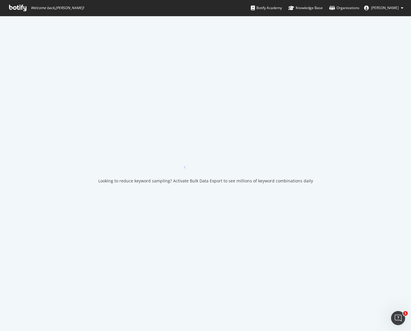
click at [19, 9] on icon at bounding box center [17, 8] width 17 height 6
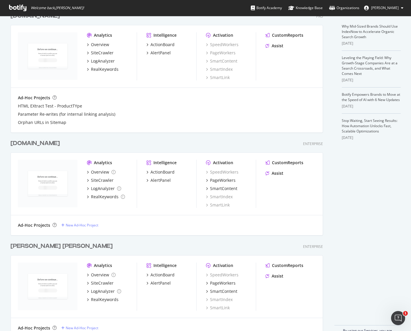
scroll to position [151, 0]
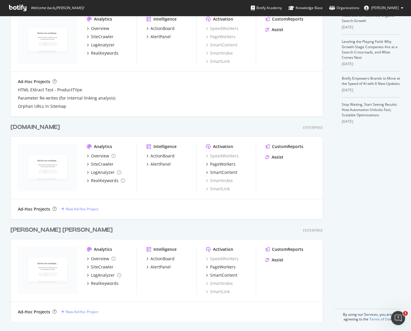
click at [35, 229] on div "[PERSON_NAME] [PERSON_NAME]" at bounding box center [62, 230] width 102 height 9
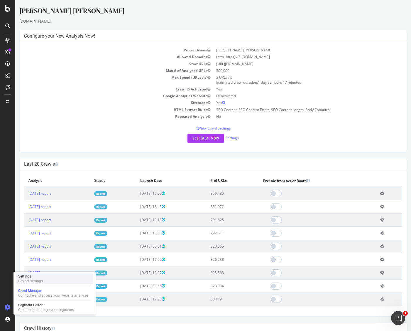
click at [28, 280] on div "Project settings" at bounding box center [30, 280] width 25 height 5
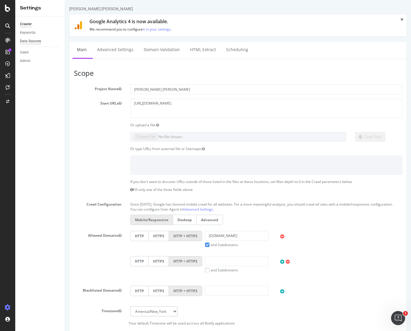
click at [35, 41] on div "Data Sources" at bounding box center [30, 41] width 21 height 6
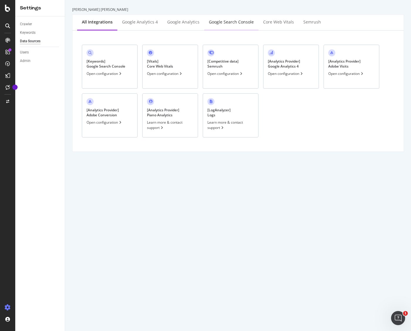
click at [238, 22] on div "Google Search Console" at bounding box center [231, 22] width 45 height 6
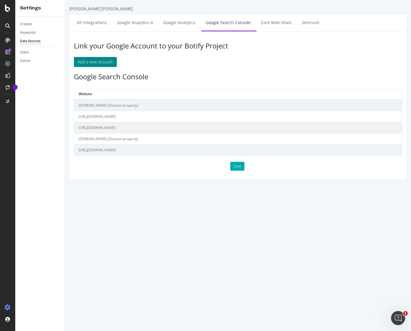
click at [97, 61] on button "Add a new Account" at bounding box center [95, 62] width 43 height 10
click at [170, 23] on link "Google Analytics" at bounding box center [179, 22] width 41 height 16
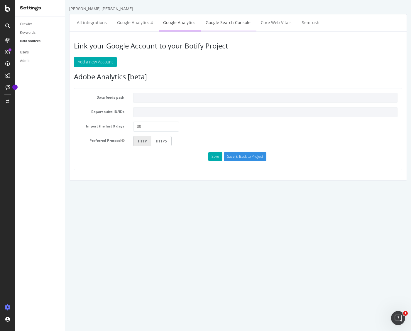
click at [224, 21] on link "Google Search Console" at bounding box center [228, 22] width 54 height 16
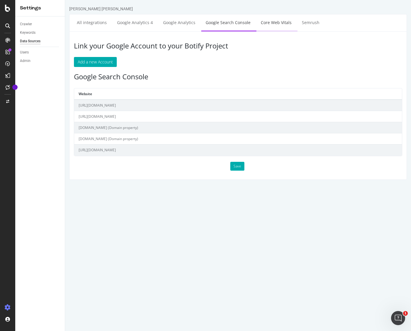
click at [273, 23] on link "Core Web Vitals" at bounding box center [276, 22] width 40 height 16
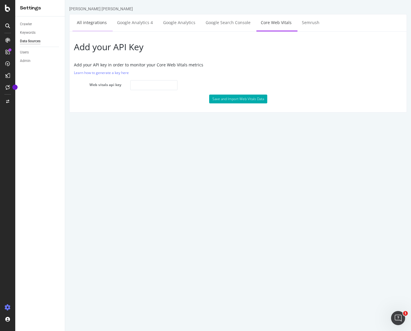
click at [92, 23] on link "All integrations" at bounding box center [91, 22] width 39 height 16
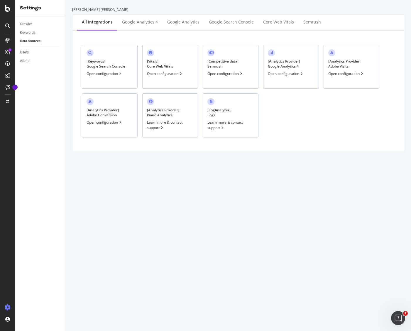
click at [119, 129] on div "[ Analytics Provider ] Adobe Conversion Open configuration" at bounding box center [110, 115] width 56 height 44
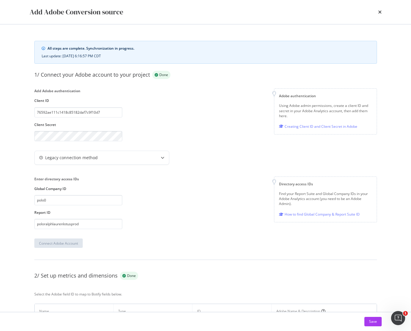
drag, startPoint x: 380, startPoint y: 11, endPoint x: 379, endPoint y: 28, distance: 17.7
click at [381, 11] on icon "times" at bounding box center [380, 12] width 4 height 5
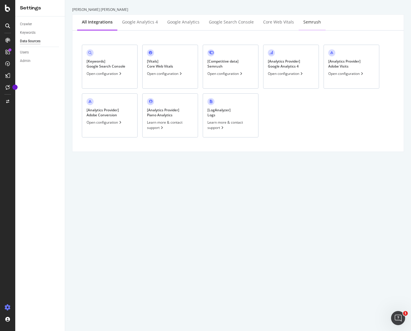
click at [310, 20] on div "Semrush" at bounding box center [312, 22] width 18 height 6
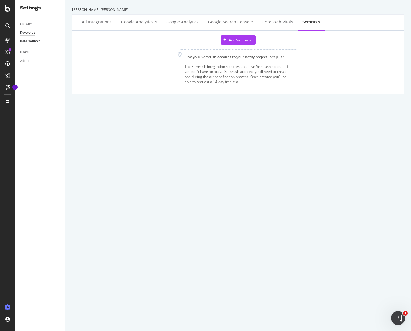
click at [30, 32] on div "Keywords" at bounding box center [28, 33] width 16 height 6
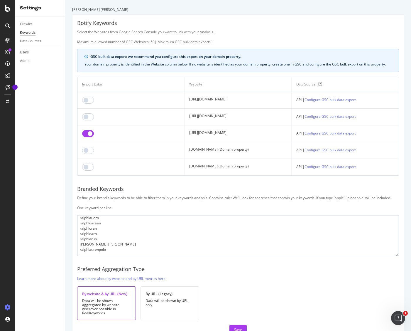
scroll to position [199, 0]
drag, startPoint x: 239, startPoint y: 133, endPoint x: 176, endPoint y: 132, distance: 63.1
click at [185, 132] on td "[URL][DOMAIN_NAME]" at bounding box center [238, 133] width 107 height 17
copy td "[URL][DOMAIN_NAME]"
click at [7, 40] on icon at bounding box center [7, 40] width 5 height 5
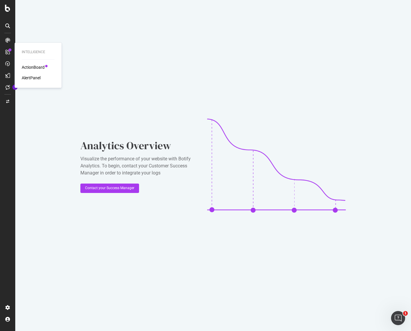
click at [32, 78] on div "AlertPanel" at bounding box center [31, 78] width 19 height 6
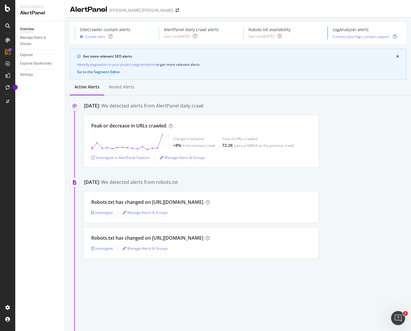
drag, startPoint x: 28, startPoint y: 74, endPoint x: 43, endPoint y: 82, distance: 16.4
click at [29, 74] on div "Settings" at bounding box center [26, 75] width 13 height 6
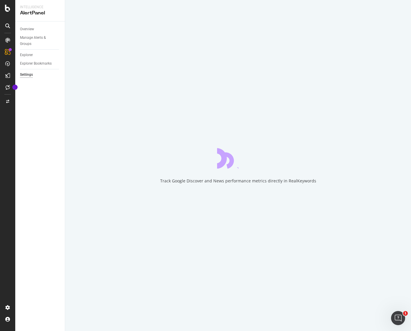
select select "04"
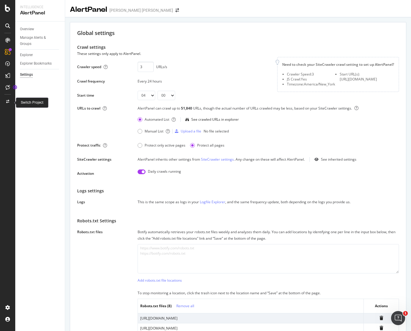
click at [8, 102] on icon at bounding box center [7, 102] width 3 height 4
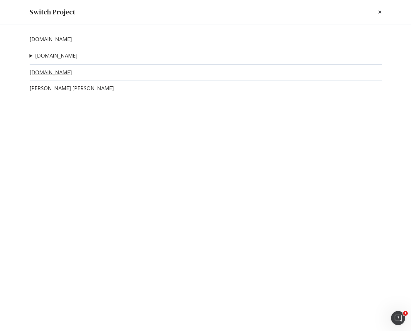
click at [50, 73] on link "[DOMAIN_NAME]" at bounding box center [51, 72] width 42 height 6
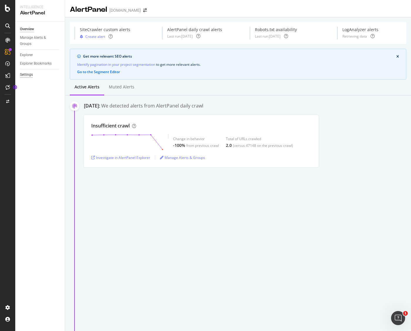
click at [25, 74] on div "Settings" at bounding box center [26, 75] width 13 height 6
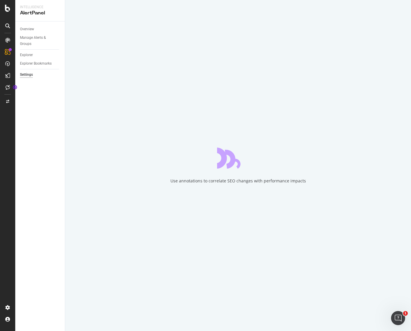
select select "02"
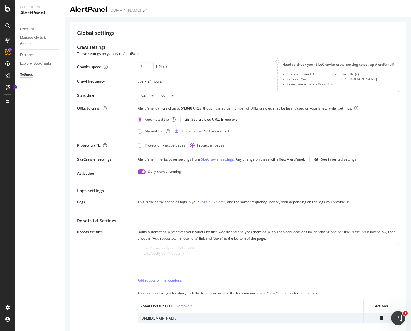
click at [48, 94] on div "Overview Manage Alerts & Groups Explorer Explorer Bookmarks Settings" at bounding box center [40, 175] width 50 height 309
click at [37, 87] on div "RealKeywords" at bounding box center [35, 87] width 26 height 6
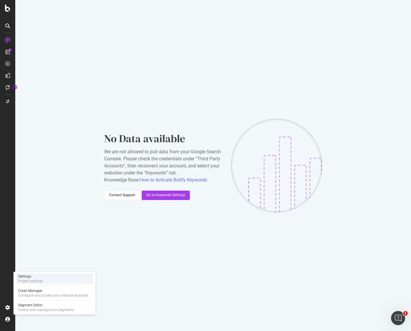
click at [34, 276] on div "Settings" at bounding box center [30, 276] width 25 height 5
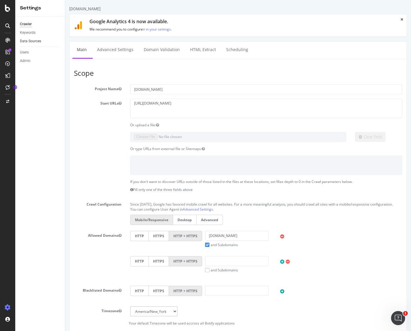
drag, startPoint x: 28, startPoint y: 32, endPoint x: 54, endPoint y: 38, distance: 26.5
click at [28, 32] on div "Keywords" at bounding box center [28, 33] width 16 height 6
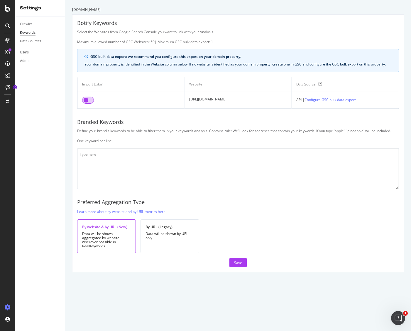
click at [87, 101] on input "checkbox" at bounding box center [88, 100] width 12 height 7
click at [238, 262] on div "Save" at bounding box center [238, 262] width 8 height 5
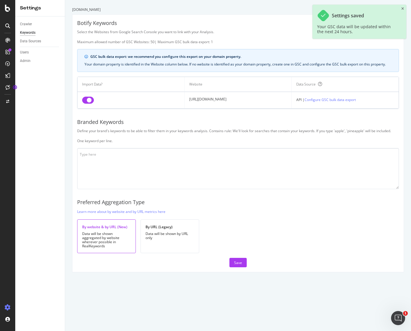
click at [238, 100] on td "[URL][DOMAIN_NAME]" at bounding box center [238, 100] width 107 height 17
drag, startPoint x: 235, startPoint y: 99, endPoint x: 170, endPoint y: 99, distance: 64.8
click at [170, 99] on tr "[URL][DOMAIN_NAME] API | Configure GSC bulk data export" at bounding box center [237, 100] width 321 height 17
copy tr "[URL][DOMAIN_NAME]"
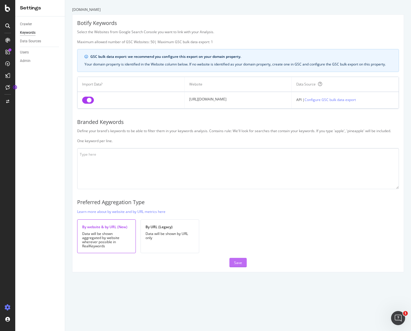
click at [237, 263] on div "Save" at bounding box center [238, 262] width 8 height 5
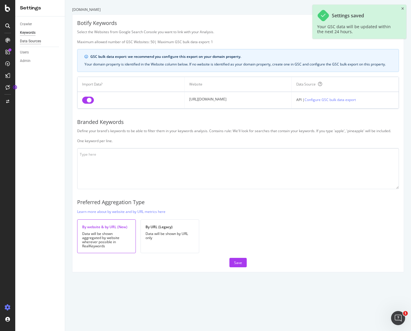
click at [35, 41] on div "Data Sources" at bounding box center [30, 41] width 21 height 6
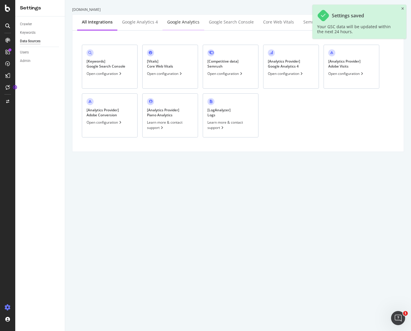
click at [175, 23] on div "Google Analytics" at bounding box center [183, 22] width 32 height 6
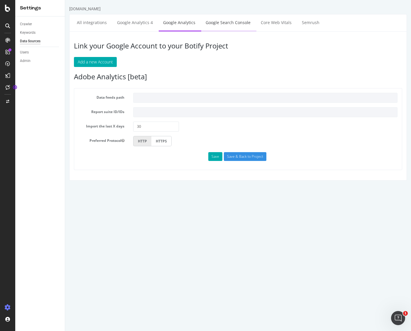
click at [216, 22] on link "Google Search Console" at bounding box center [228, 22] width 54 height 16
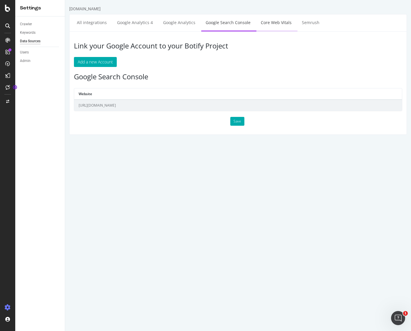
click at [272, 24] on link "Core Web Vitals" at bounding box center [276, 22] width 40 height 16
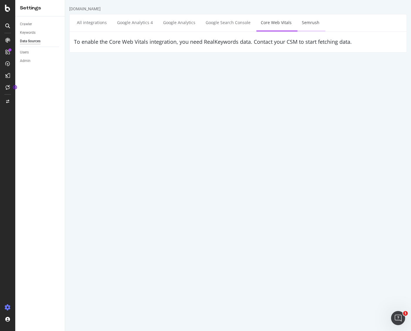
click at [308, 22] on link "Semrush" at bounding box center [310, 22] width 26 height 16
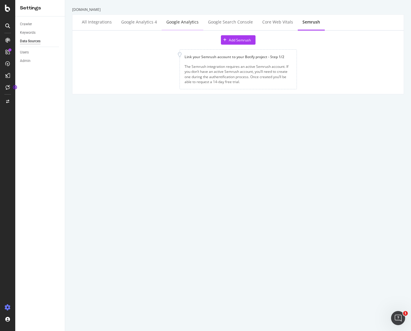
click at [178, 22] on div "Google Analytics" at bounding box center [182, 22] width 32 height 6
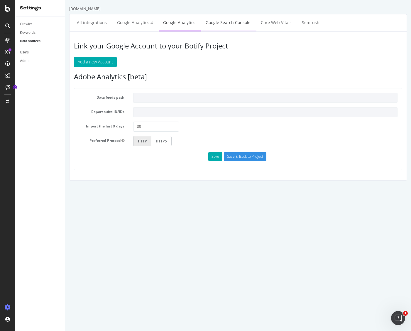
click at [216, 23] on link "Google Search Console" at bounding box center [228, 22] width 54 height 16
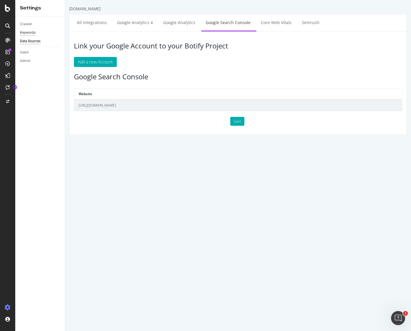
click at [27, 32] on div "Keywords" at bounding box center [28, 33] width 16 height 6
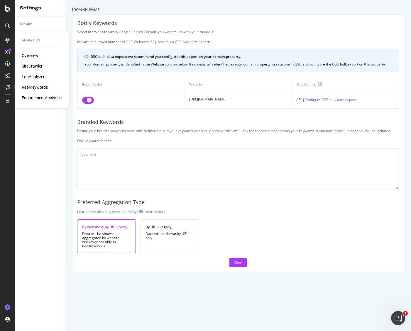
click at [34, 87] on div "RealKeywords" at bounding box center [35, 87] width 26 height 6
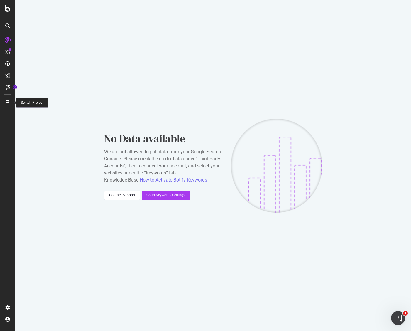
click at [9, 101] on icon at bounding box center [7, 102] width 3 height 4
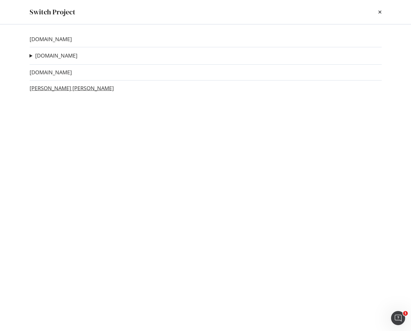
click at [55, 90] on link "[PERSON_NAME] [PERSON_NAME]" at bounding box center [72, 88] width 84 height 6
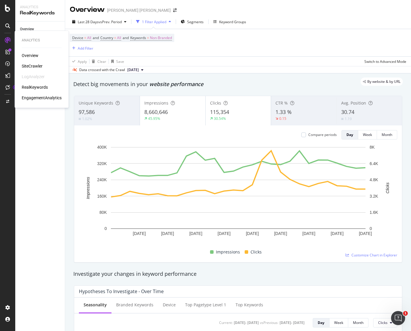
click at [39, 87] on div "RealKeywords" at bounding box center [35, 87] width 26 height 6
click at [30, 64] on div "Keywords" at bounding box center [28, 63] width 16 height 6
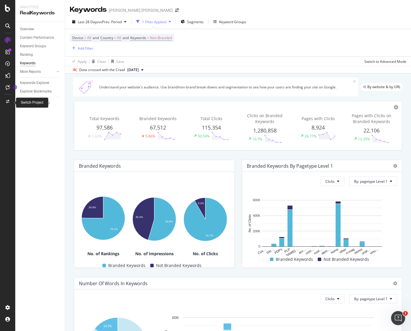
click at [10, 100] on div at bounding box center [8, 101] width 14 height 9
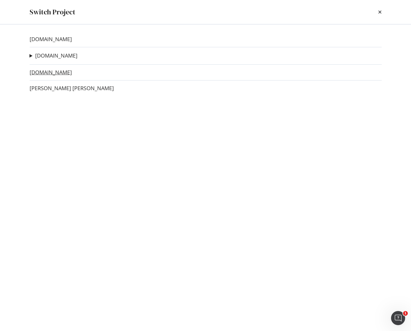
click at [58, 73] on link "[DOMAIN_NAME]" at bounding box center [51, 72] width 42 height 6
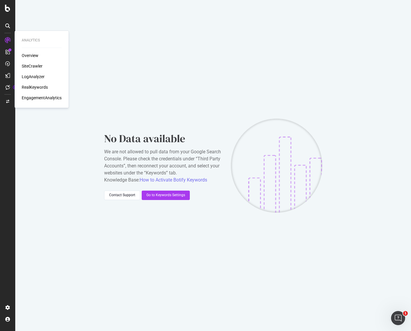
click at [37, 87] on div "RealKeywords" at bounding box center [35, 87] width 26 height 6
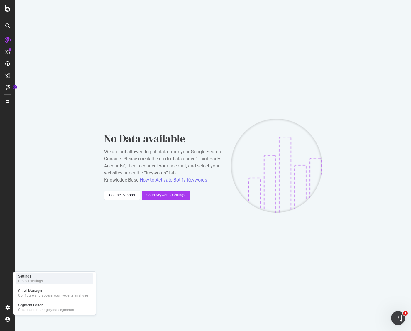
click at [39, 278] on div "Settings" at bounding box center [30, 276] width 25 height 5
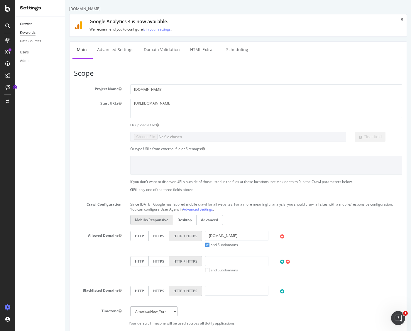
click at [28, 33] on div "Keywords" at bounding box center [28, 33] width 16 height 6
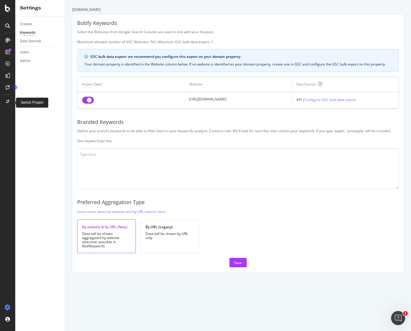
click at [7, 101] on icon at bounding box center [7, 102] width 3 height 4
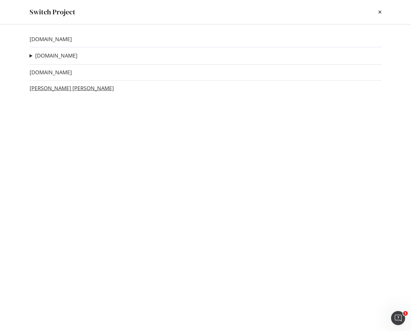
click at [50, 89] on link "[PERSON_NAME] [PERSON_NAME]" at bounding box center [72, 88] width 84 height 6
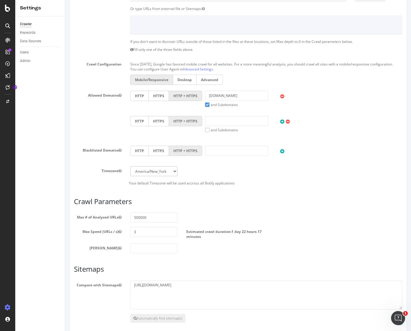
scroll to position [153, 0]
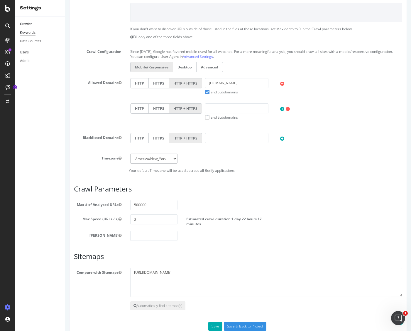
click at [28, 33] on div "Keywords" at bounding box center [28, 33] width 16 height 6
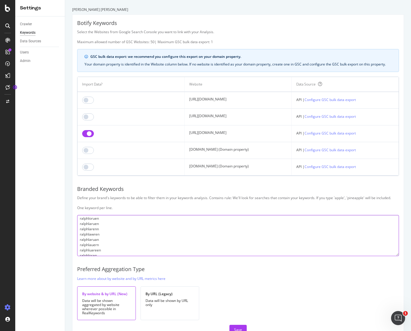
scroll to position [199, 0]
drag, startPoint x: 79, startPoint y: 221, endPoint x: 100, endPoint y: 262, distance: 46.1
click at [100, 262] on div "Botify Keywords Select the Websites from Google Search Console you want to link…" at bounding box center [237, 177] width 331 height 324
drag, startPoint x: 224, startPoint y: 278, endPoint x: 230, endPoint y: 279, distance: 6.0
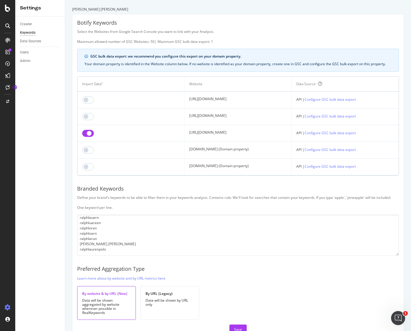
click at [228, 278] on div "Botify Keywords Select the Websites from Google Search Console you want to link…" at bounding box center [237, 176] width 331 height 324
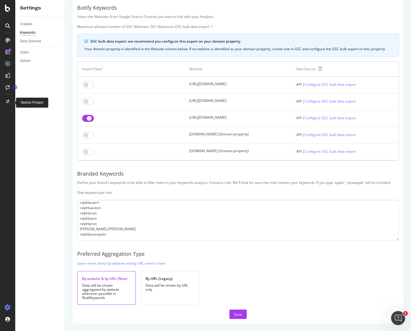
click at [9, 100] on icon at bounding box center [7, 102] width 3 height 4
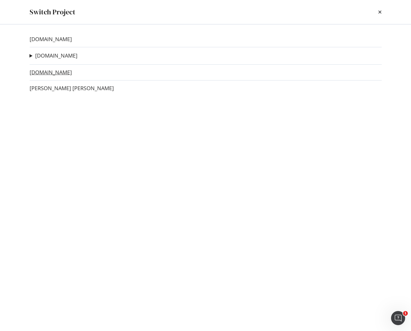
click at [52, 72] on link "[DOMAIN_NAME]" at bounding box center [51, 72] width 42 height 6
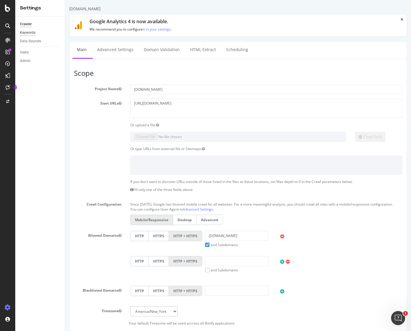
click at [30, 34] on div "Keywords" at bounding box center [28, 33] width 16 height 6
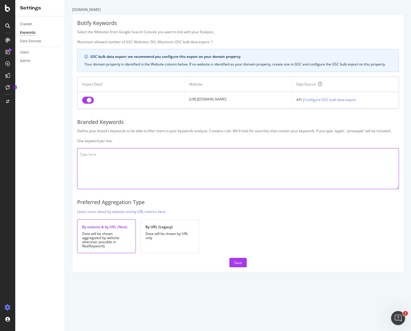
click at [122, 158] on textarea at bounding box center [238, 168] width 322 height 41
paste textarea "[PERSON_NAME] [PERSON_NAME] ralphlauren [PERSON_NAME] [PERSON_NAME] [PERSON_NAM…"
type textarea "[PERSON_NAME] [PERSON_NAME] ralphlauren [PERSON_NAME] [PERSON_NAME] [PERSON_NAM…"
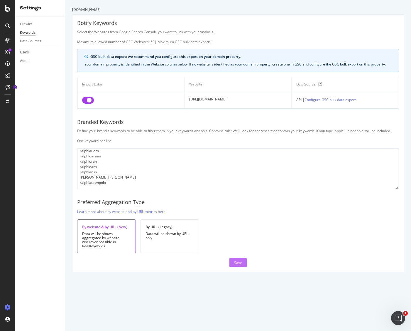
click at [241, 261] on div "Save" at bounding box center [238, 262] width 8 height 5
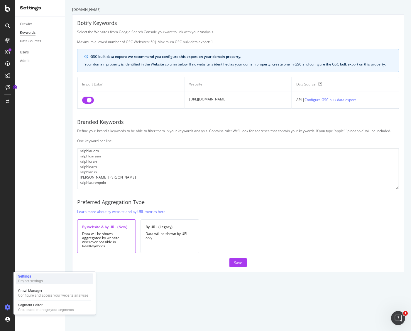
click at [31, 280] on div "Project settings" at bounding box center [30, 280] width 25 height 5
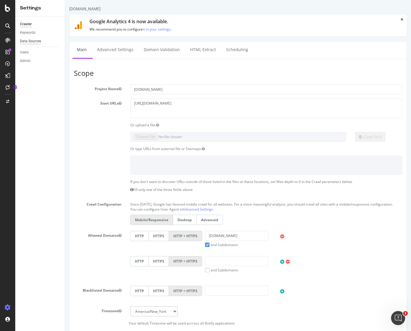
click at [40, 41] on div "Data Sources" at bounding box center [30, 41] width 21 height 6
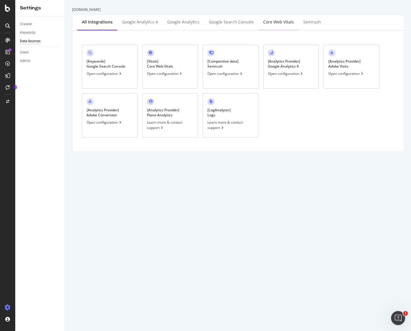
click at [283, 23] on div "Core Web Vitals" at bounding box center [278, 22] width 31 height 6
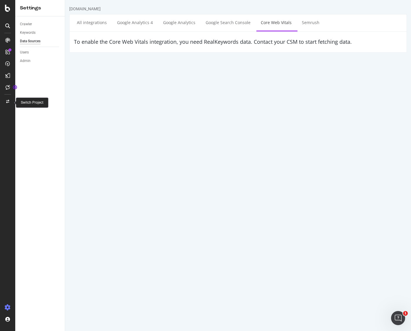
click at [9, 102] on icon at bounding box center [7, 102] width 3 height 4
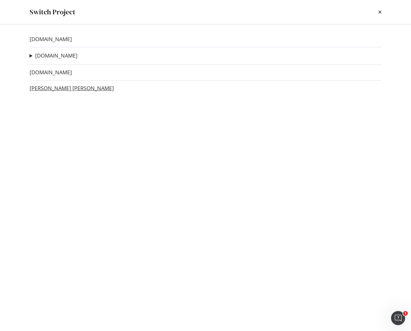
click at [53, 90] on link "[PERSON_NAME] [PERSON_NAME]" at bounding box center [72, 88] width 84 height 6
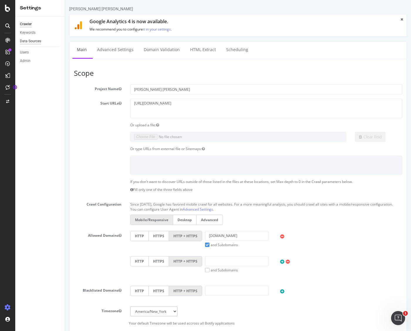
click at [34, 43] on div "Data Sources" at bounding box center [30, 41] width 21 height 6
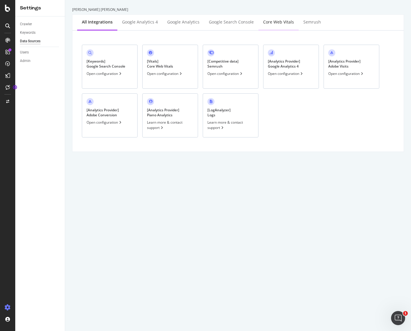
click at [282, 23] on div "Core Web Vitals" at bounding box center [278, 22] width 31 height 6
